Goal: Check status: Check status

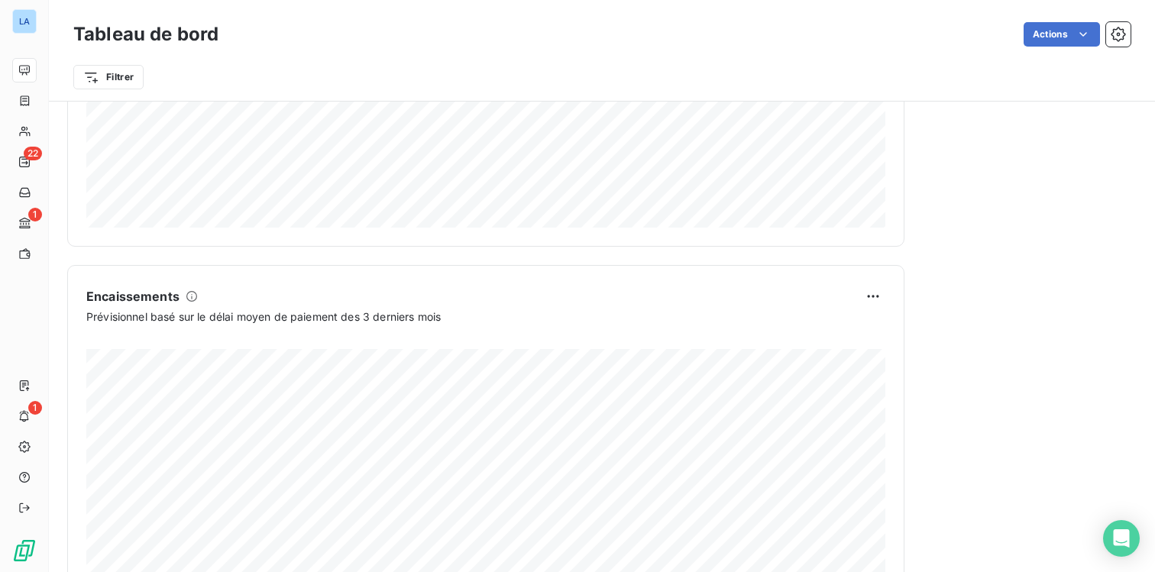
scroll to position [916, 0]
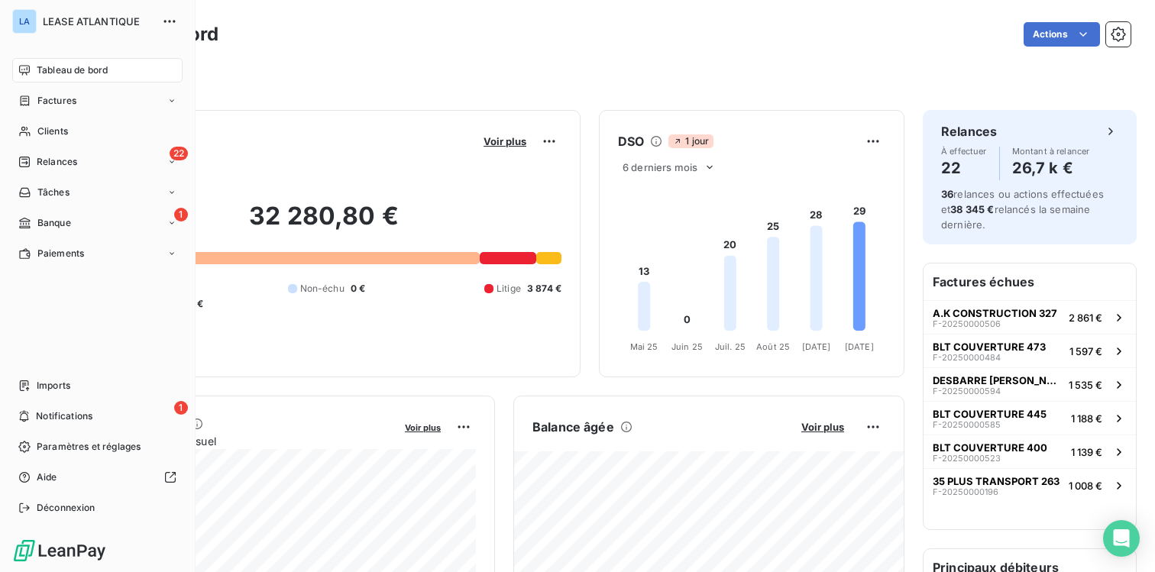
click at [72, 70] on span "Tableau de bord" at bounding box center [72, 70] width 71 height 14
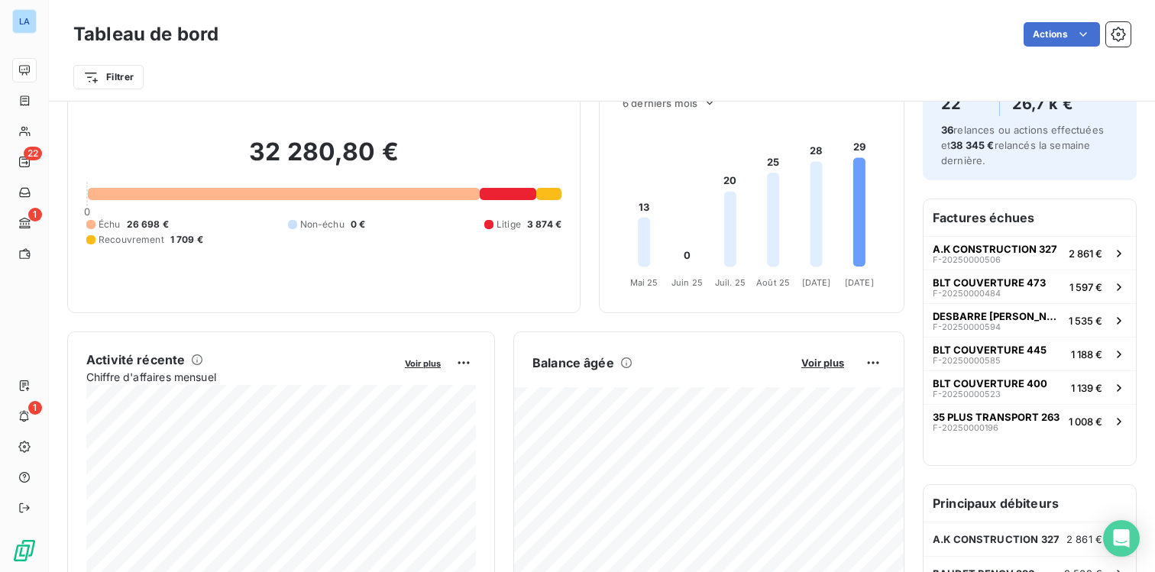
scroll to position [70, 0]
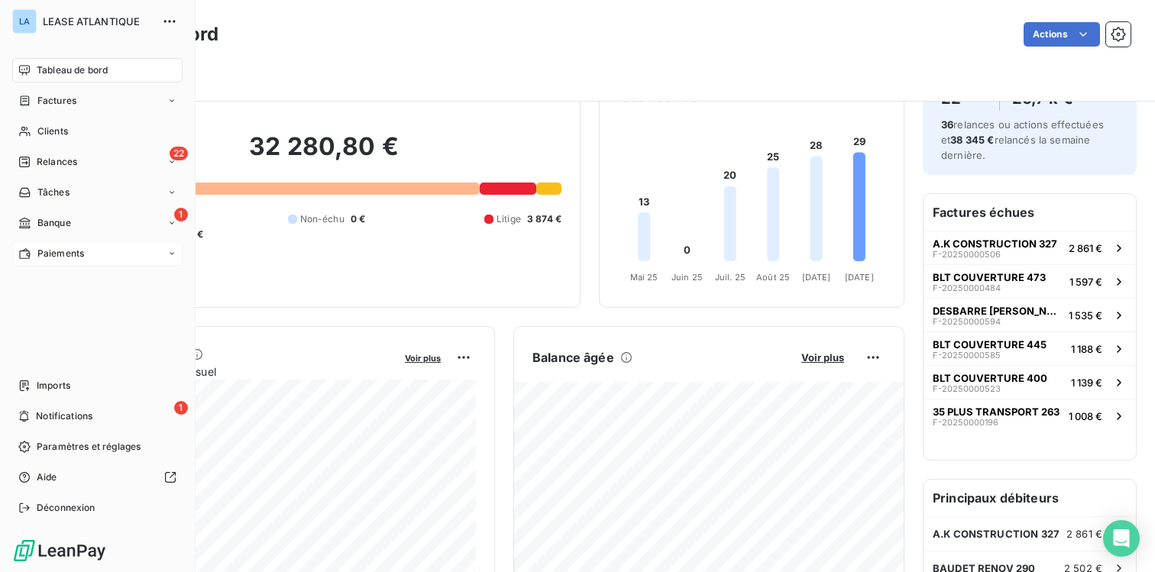
click at [62, 251] on span "Paiements" at bounding box center [60, 254] width 47 height 14
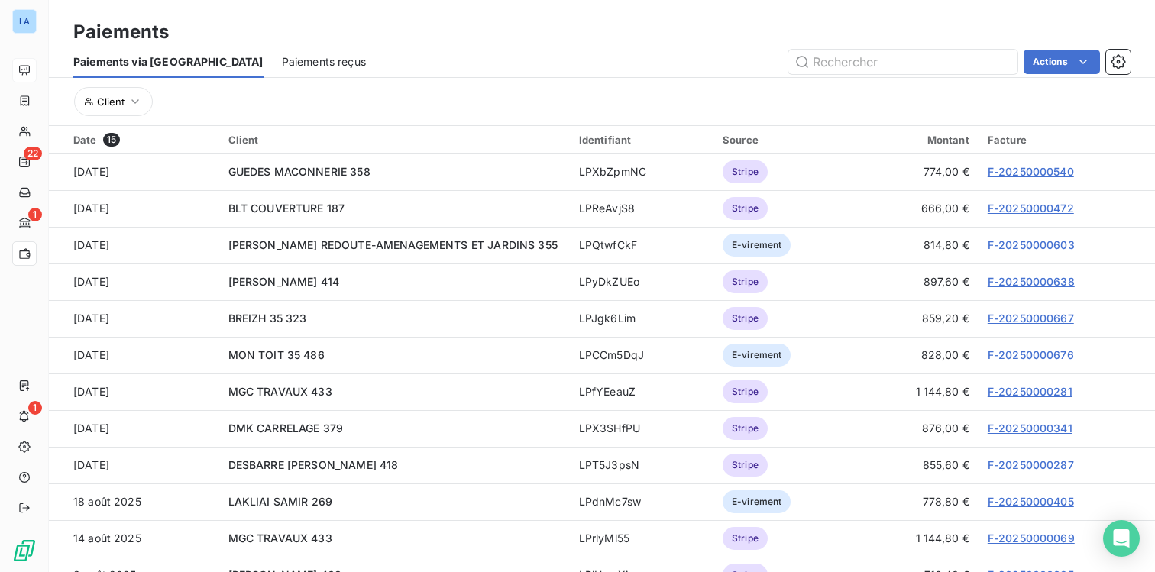
click at [282, 52] on div "Paiements reçus" at bounding box center [324, 62] width 84 height 32
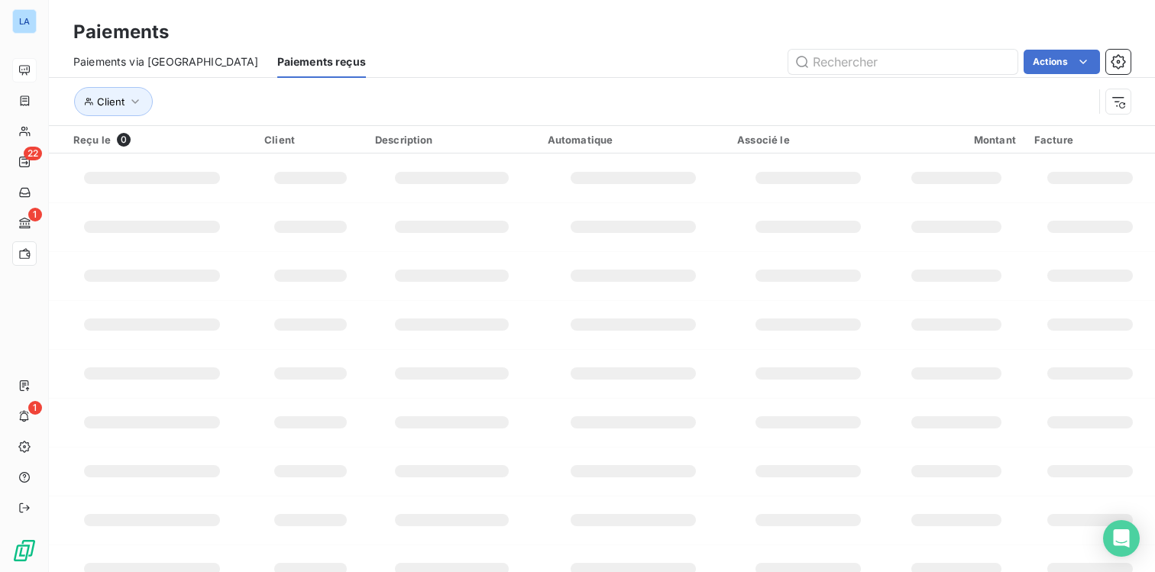
click at [277, 59] on span "Paiements reçus" at bounding box center [321, 61] width 89 height 15
click at [171, 169] on td at bounding box center [152, 178] width 206 height 49
click at [277, 57] on span "Paiements reçus" at bounding box center [321, 61] width 89 height 15
click at [277, 61] on span "Paiements reçus" at bounding box center [321, 61] width 89 height 15
click at [144, 57] on span "Paiements via le Portail" at bounding box center [166, 61] width 186 height 15
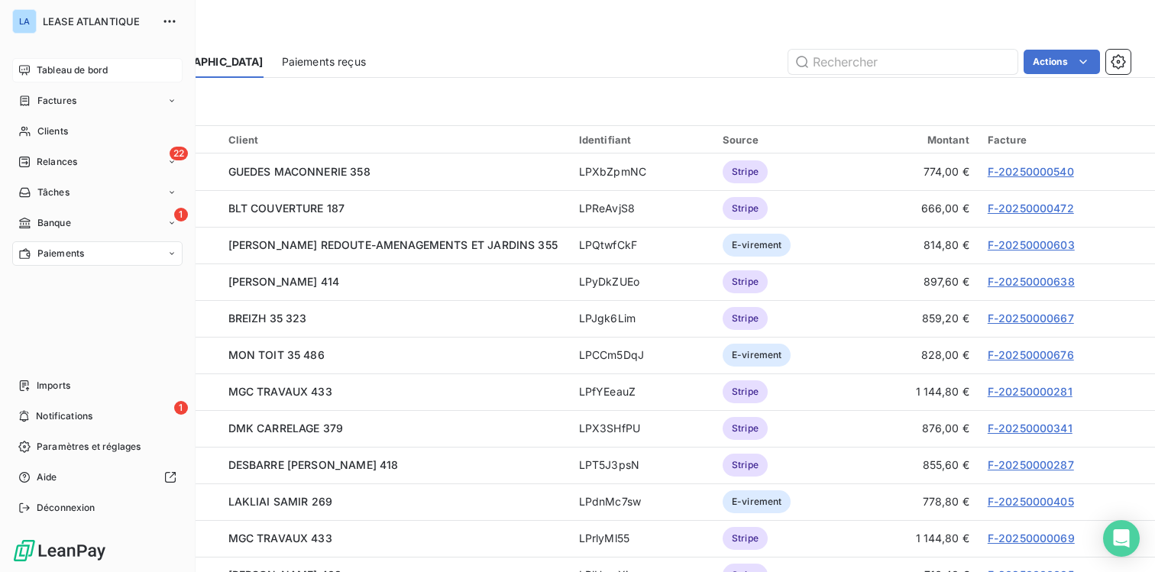
click at [62, 251] on span "Paiements" at bounding box center [60, 254] width 47 height 14
click at [62, 252] on span "Paiements" at bounding box center [60, 254] width 47 height 14
click at [64, 282] on span "Paiements reçus" at bounding box center [74, 284] width 74 height 14
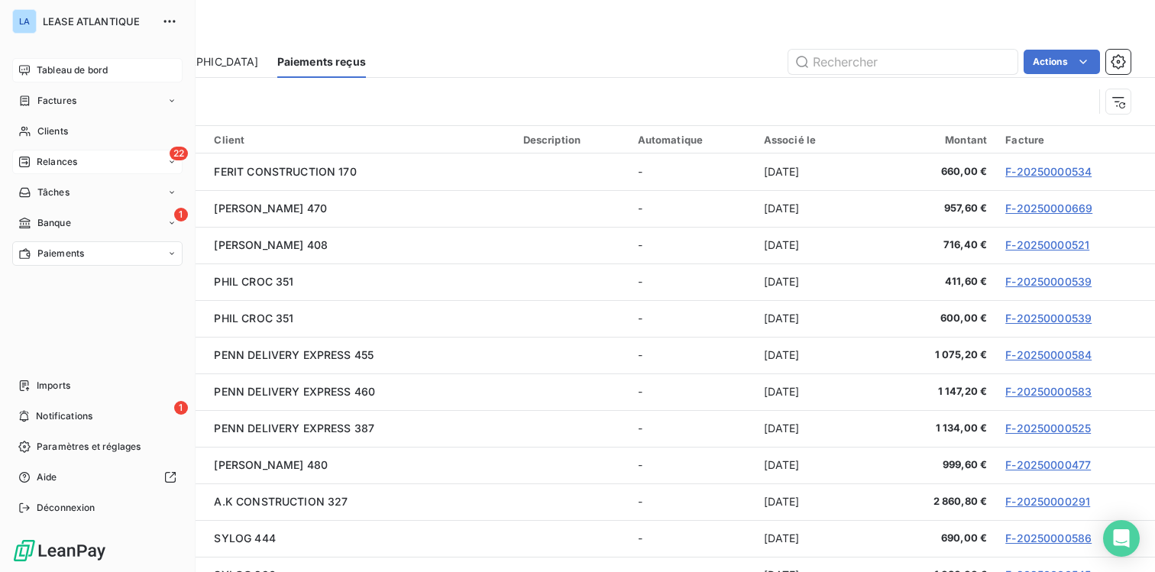
click at [51, 155] on span "Relances" at bounding box center [57, 162] width 40 height 14
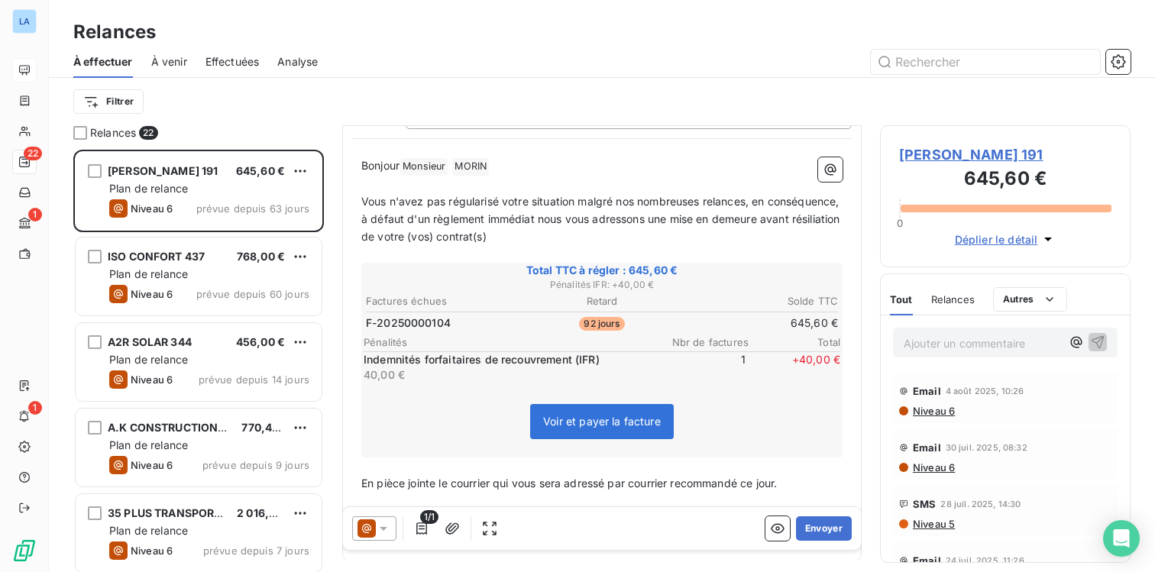
scroll to position [132, 0]
